Goal: Task Accomplishment & Management: Manage account settings

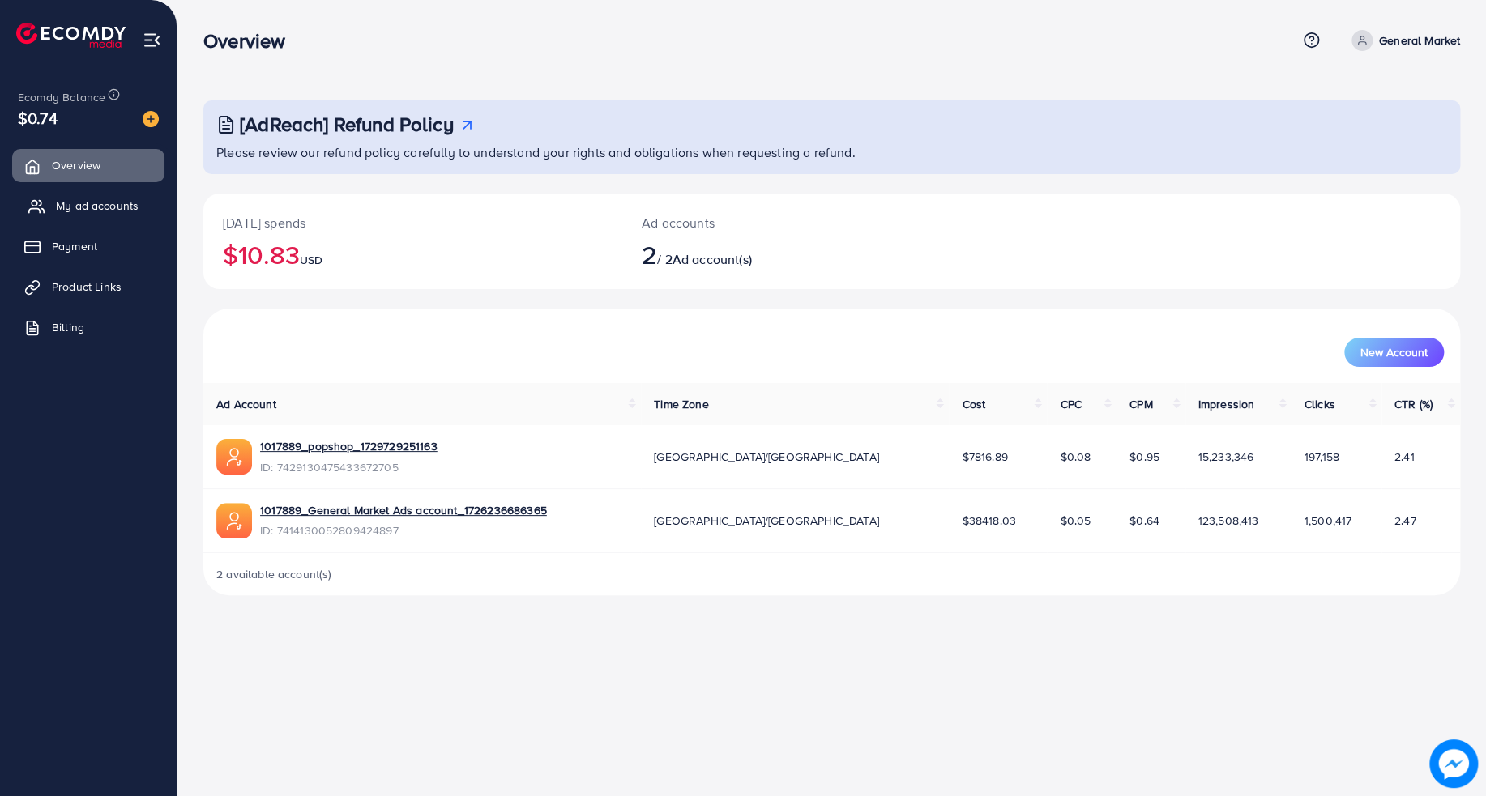
click at [32, 216] on link "My ad accounts" at bounding box center [88, 206] width 152 height 32
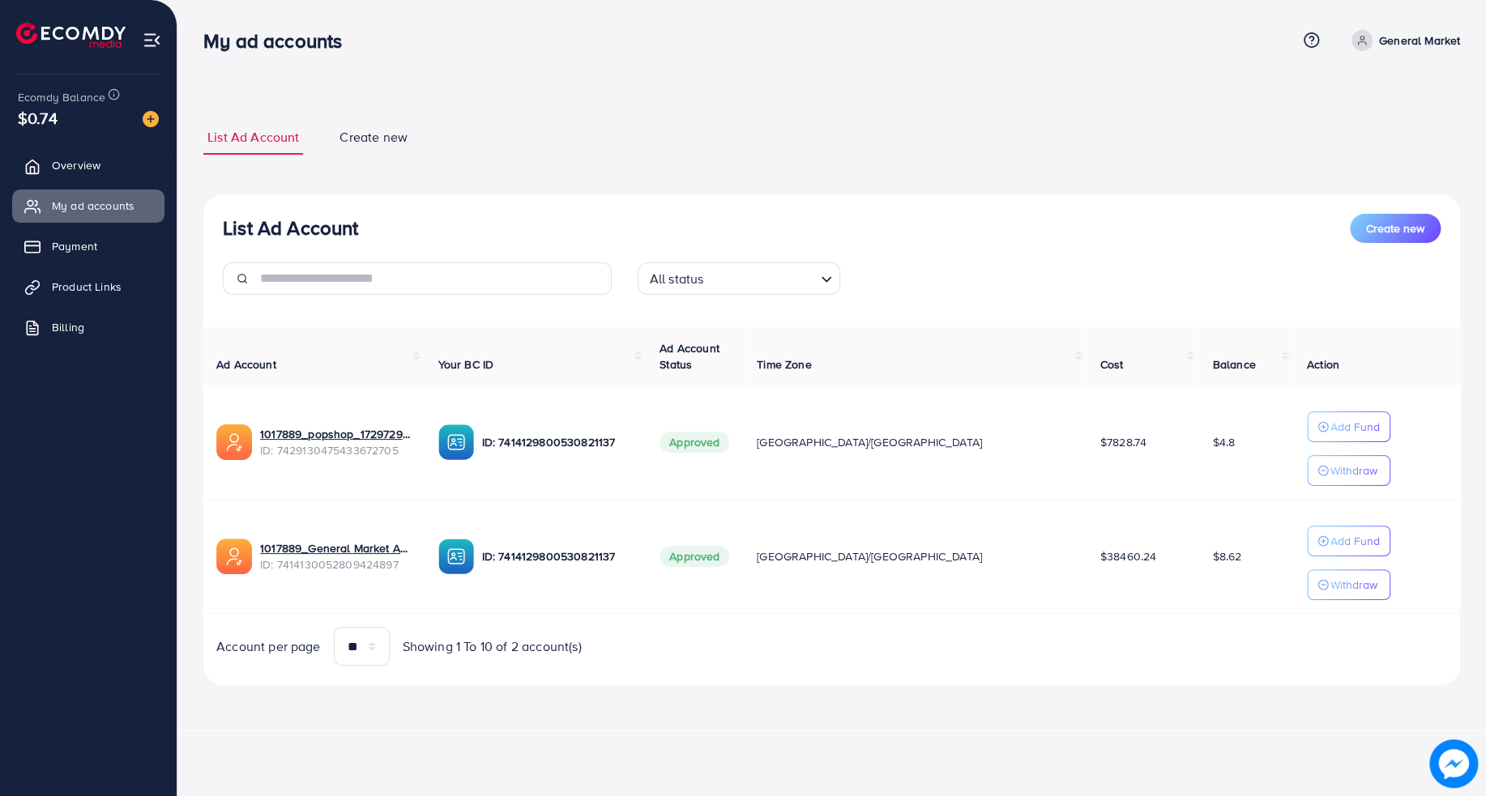
click at [161, 119] on div "Ecomdy Balance $0.74" at bounding box center [88, 109] width 151 height 68
click at [149, 120] on img at bounding box center [151, 119] width 16 height 16
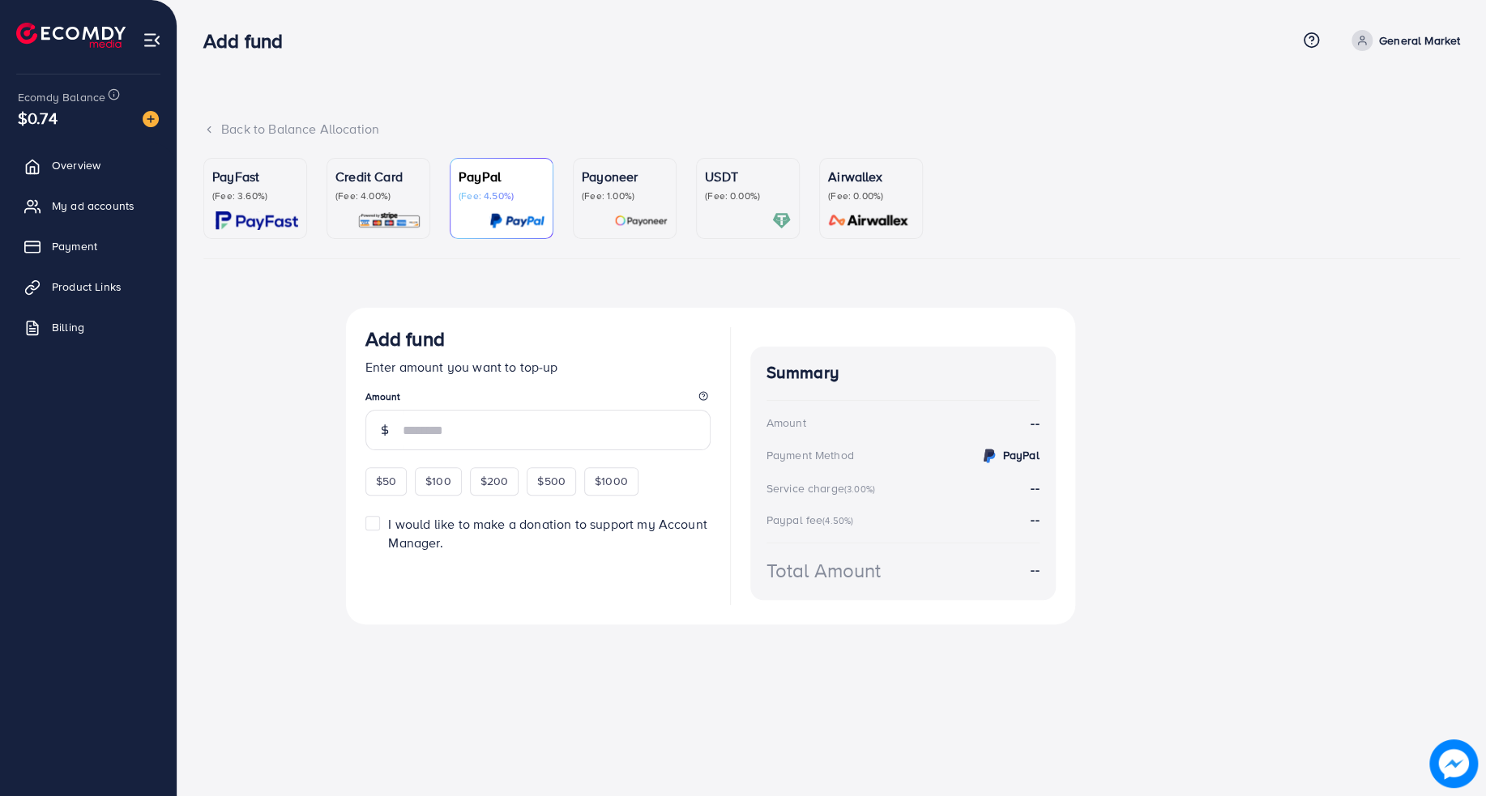
click at [727, 216] on div at bounding box center [748, 220] width 86 height 19
